Goal: Task Accomplishment & Management: Manage account settings

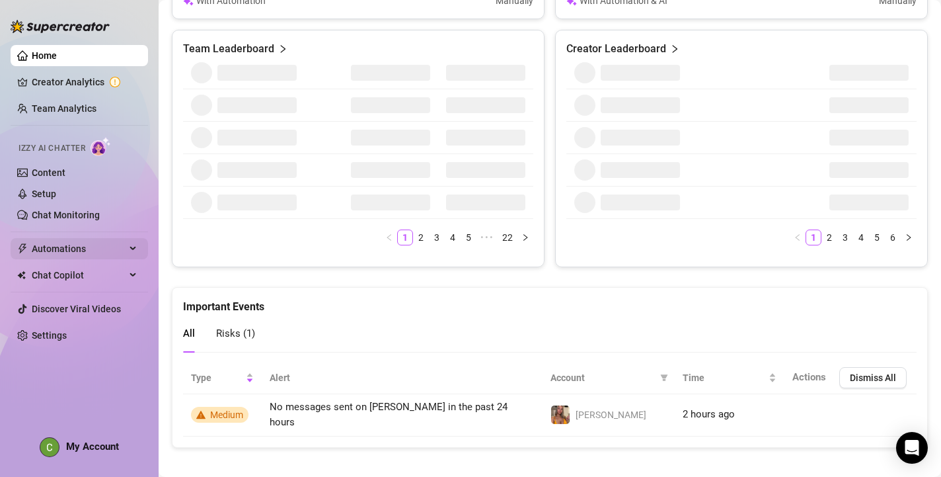
scroll to position [649, 0]
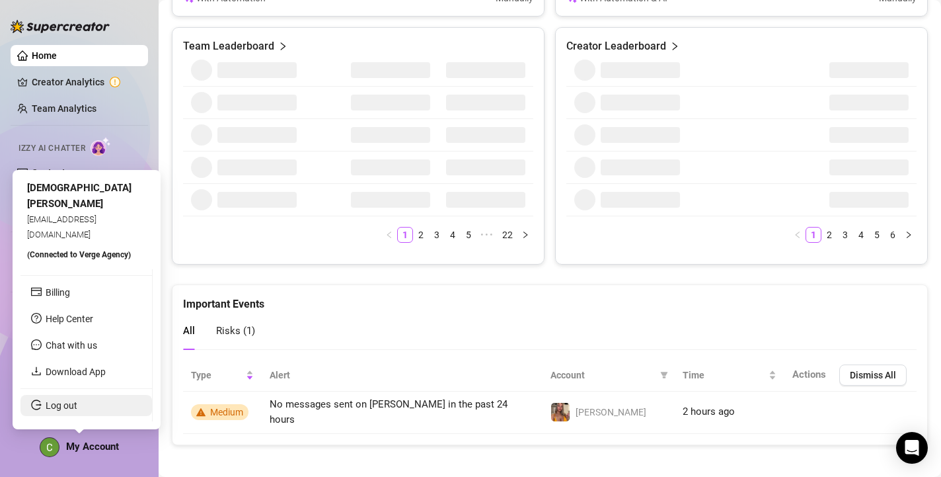
click at [59, 405] on link "Log out" at bounding box center [62, 405] width 32 height 11
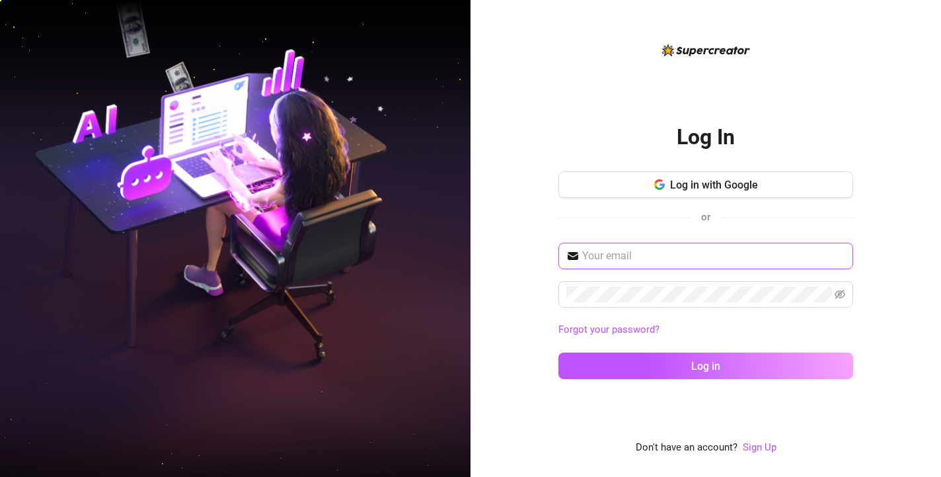
click at [594, 258] on input "text" at bounding box center [713, 256] width 263 height 16
click at [507, 264] on div "Log In Log in with Google or Forgot your password? Log in Don't have an account…" at bounding box center [706, 238] width 471 height 477
click at [626, 256] on input "text" at bounding box center [713, 256] width 263 height 16
type input "maurincj2723@gmail.com"
click at [842, 291] on icon "eye-invisible" at bounding box center [840, 294] width 11 height 9
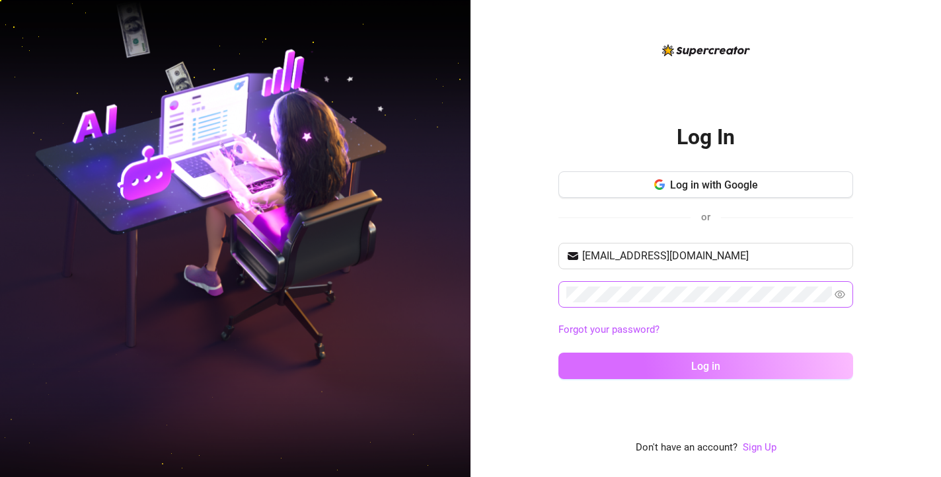
click at [731, 370] on button "Log in" at bounding box center [706, 365] width 295 height 26
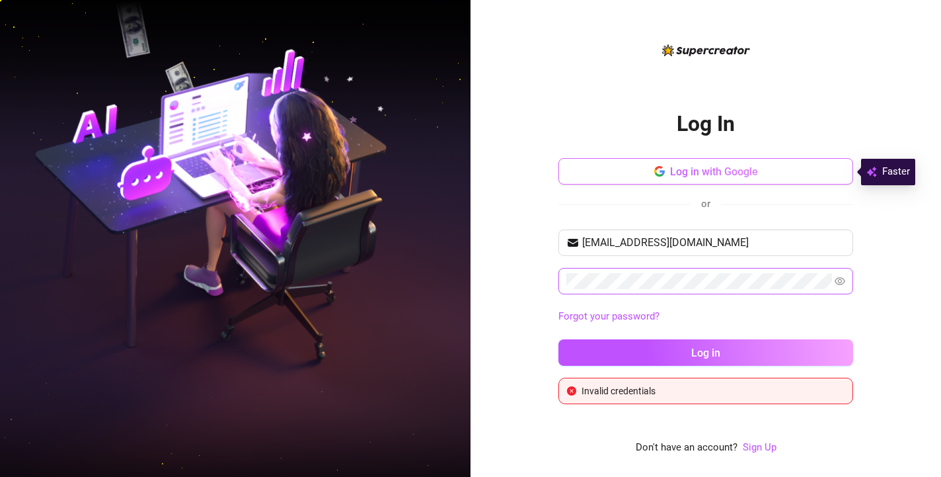
click at [731, 176] on span "Log in with Google" at bounding box center [714, 171] width 88 height 13
